Goal: Transaction & Acquisition: Subscribe to service/newsletter

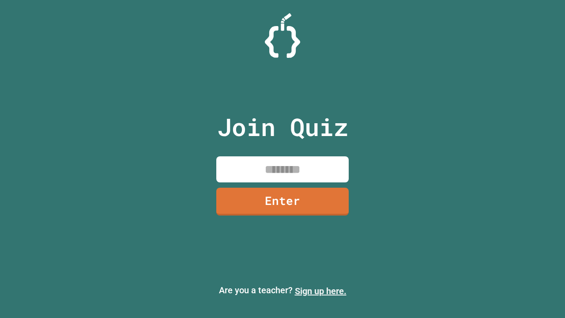
click at [320, 291] on link "Sign up here." at bounding box center [321, 291] width 52 height 11
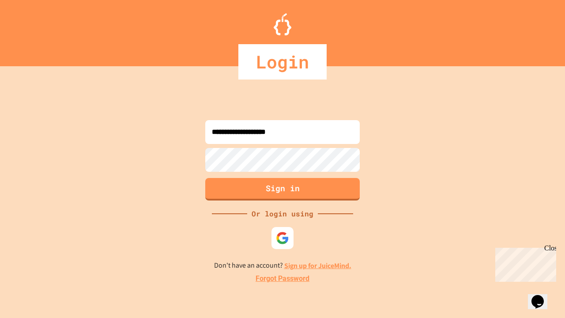
type input "**********"
